Goal: Navigation & Orientation: Go to known website

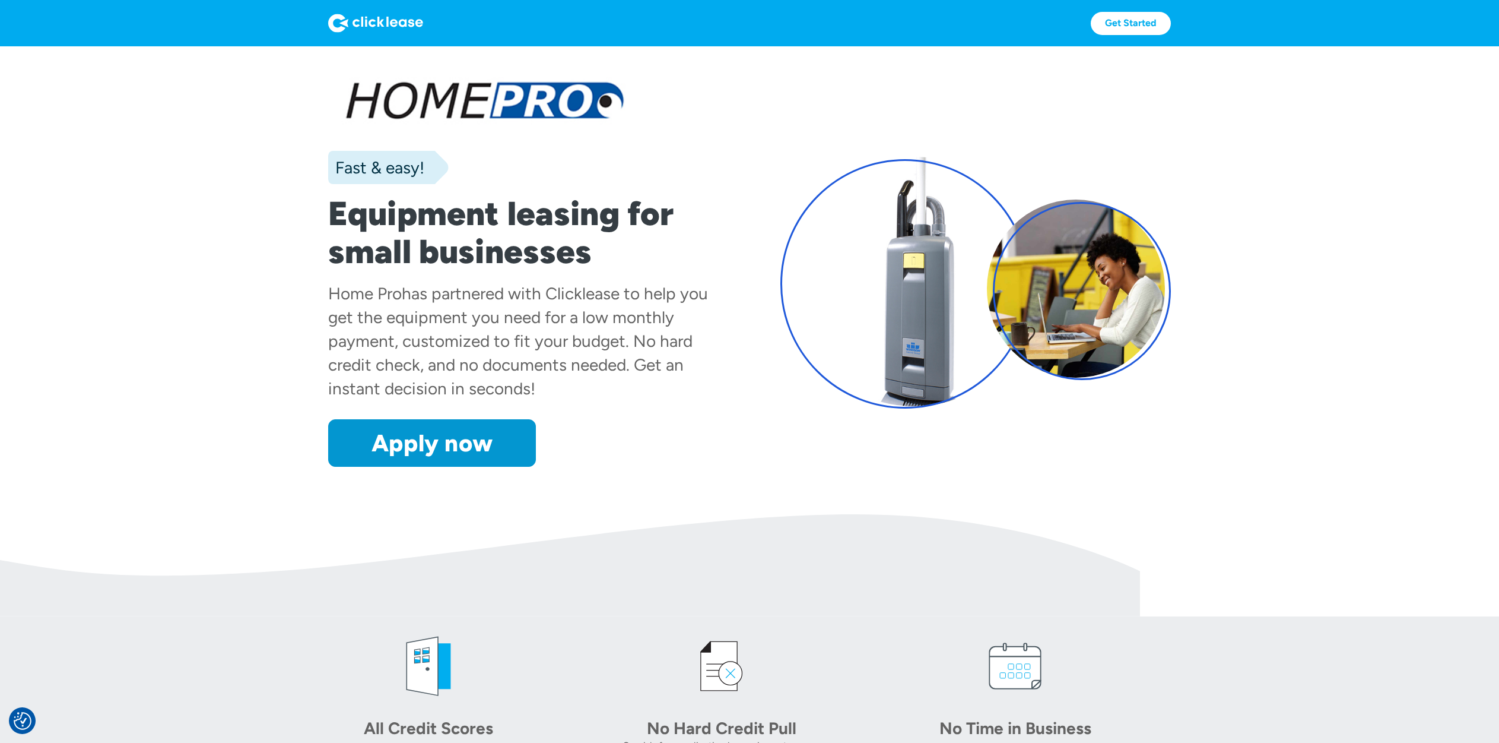
click at [373, 17] on img at bounding box center [375, 23] width 95 height 19
click at [261, 105] on section "Fast & easy! Equipment leasing for small businesses Home Pro has partnered with…" at bounding box center [749, 280] width 1499 height 468
click at [1112, 83] on div "Fast & easy! Equipment leasing for small businesses Home Pro has partnered with…" at bounding box center [749, 268] width 843 height 397
click at [389, 25] on img at bounding box center [375, 23] width 95 height 19
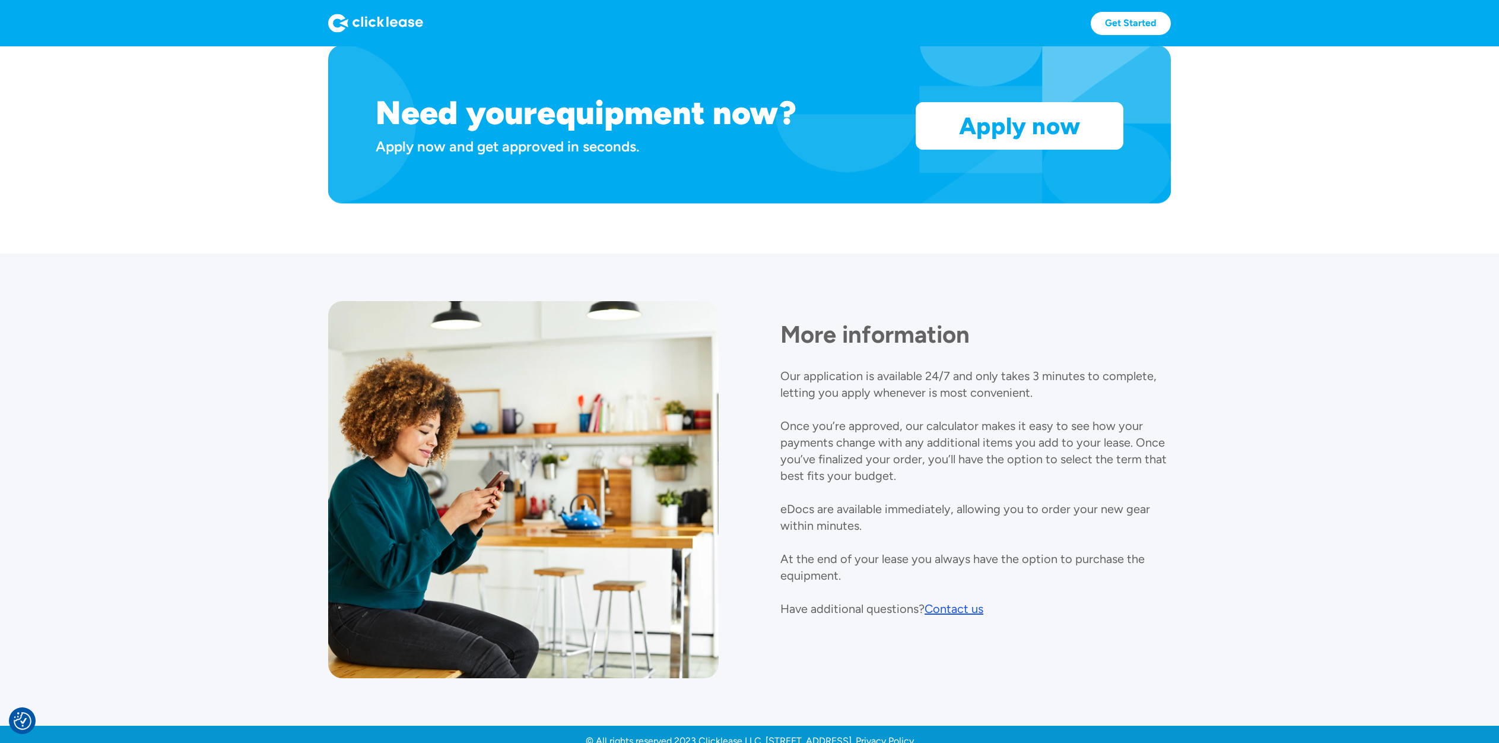
scroll to position [1124, 0]
